Goal: Transaction & Acquisition: Register for event/course

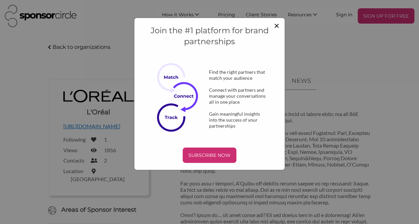
click at [276, 25] on span "×" at bounding box center [276, 25] width 5 height 11
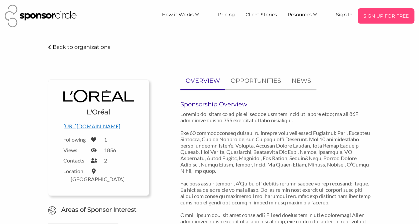
click at [378, 14] on p "SIGN UP FOR FREE" at bounding box center [385, 16] width 51 height 10
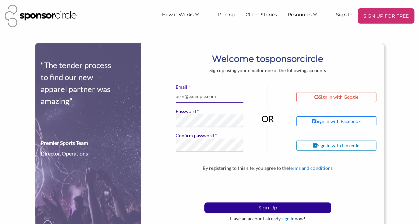
click at [196, 96] on input "* Email" at bounding box center [208, 96] width 67 height 13
type input "dpardoe@imperial.ac.uk"
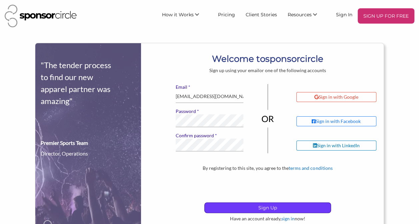
click at [246, 206] on p "Sign Up" at bounding box center [267, 208] width 126 height 10
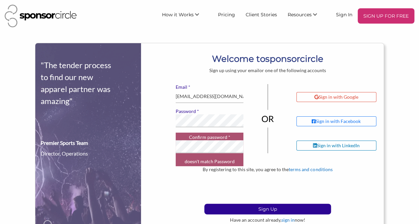
click at [219, 137] on label "* Confirm password" at bounding box center [208, 138] width 67 height 6
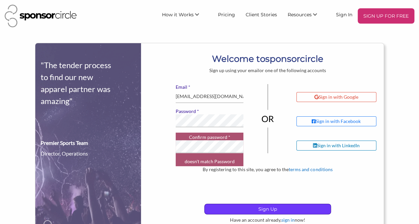
click at [243, 208] on p "Sign Up" at bounding box center [267, 209] width 126 height 10
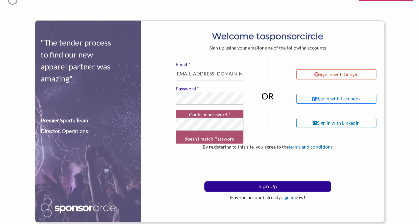
scroll to position [33, 0]
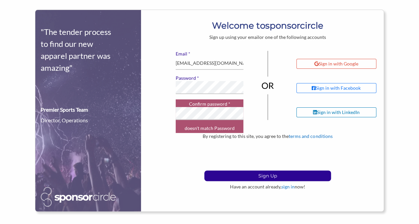
click at [199, 131] on small "doesn't match Password" at bounding box center [209, 128] width 50 height 9
click at [191, 104] on label "* Confirm password" at bounding box center [208, 104] width 67 height 6
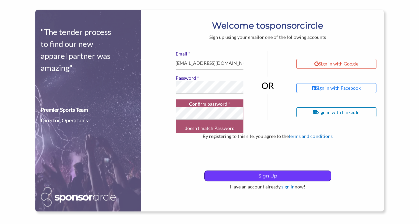
click at [261, 174] on p "Sign Up" at bounding box center [267, 176] width 126 height 10
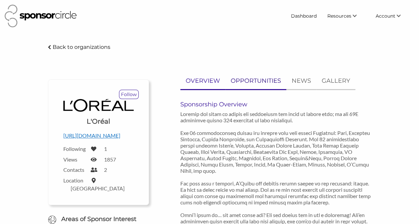
click at [251, 82] on p "OPPORTUNITIES" at bounding box center [255, 81] width 50 height 10
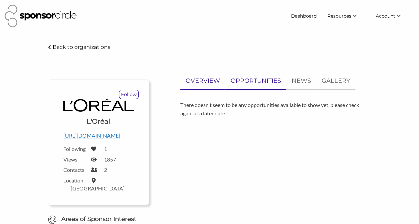
click at [217, 81] on p "OVERVIEW" at bounding box center [202, 81] width 34 height 10
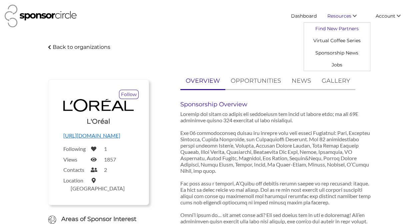
click at [343, 29] on link "Find New Partners" at bounding box center [337, 29] width 66 height 12
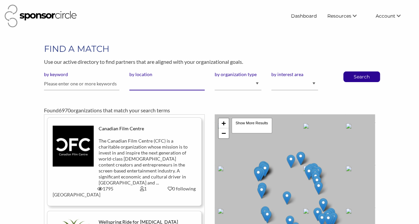
click at [147, 86] on input "by location" at bounding box center [166, 84] width 75 height 13
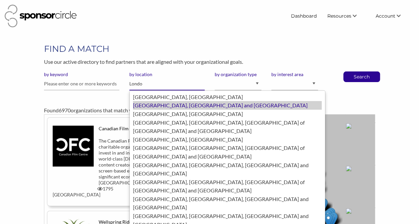
click at [173, 105] on div "[GEOGRAPHIC_DATA], [GEOGRAPHIC_DATA] and [GEOGRAPHIC_DATA]" at bounding box center [227, 105] width 188 height 9
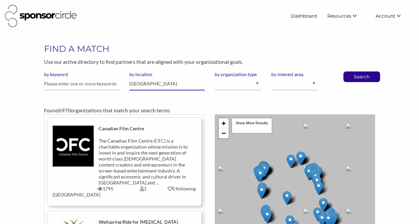
type input "[GEOGRAPHIC_DATA]"
click at [83, 85] on input "text" at bounding box center [81, 84] width 75 height 13
type input "festival"
click at [258, 85] on select "I am an event organizer seeking new partnerships with suppliers, exhibitors or …" at bounding box center [237, 84] width 47 height 13
select select "Property"
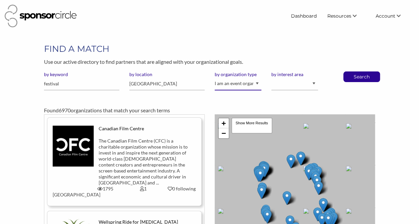
click at [214, 78] on select "I am an event organizer seeking new partnerships with suppliers, exhibitors or …" at bounding box center [237, 84] width 47 height 13
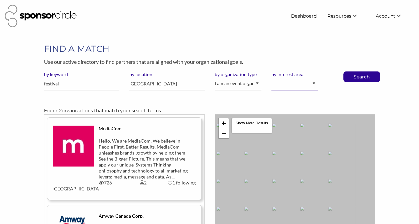
drag, startPoint x: 0, startPoint y: 0, endPoint x: 316, endPoint y: 82, distance: 326.1
click at [316, 82] on select "Animal Welfare Arts and Culture Business and Entrepreneurship Community Diversi…" at bounding box center [294, 84] width 47 height 13
select select "9"
click at [271, 78] on select "Animal Welfare Arts and Culture Business and Entrepreneurship Community Diversi…" at bounding box center [294, 84] width 47 height 13
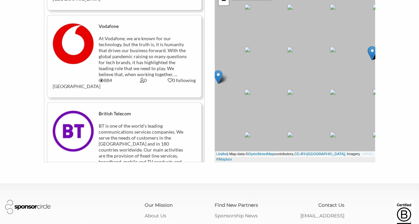
scroll to position [513, 0]
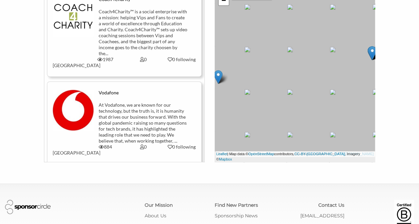
click at [124, 113] on div "At Vodafone, we are known for our technology, but the truth is, it is humanity …" at bounding box center [143, 123] width 89 height 42
